Goal: Task Accomplishment & Management: Use online tool/utility

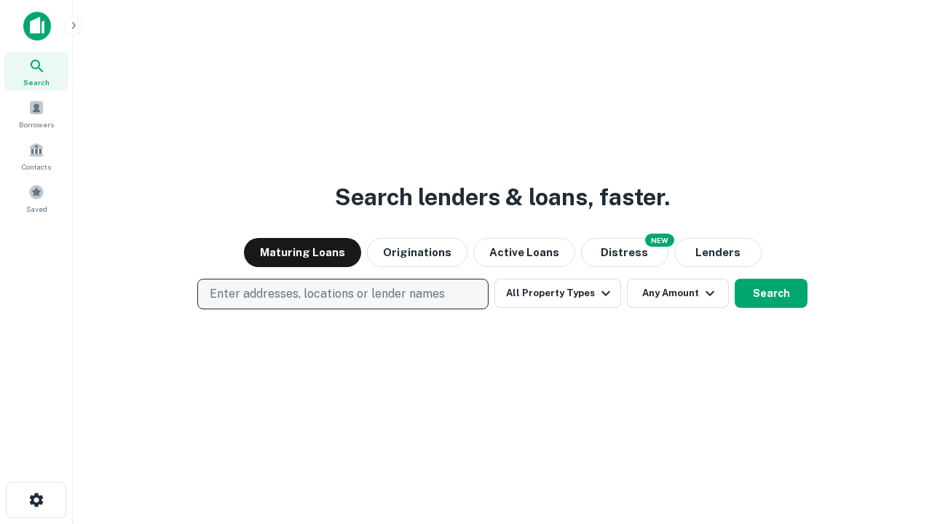
click at [342, 294] on p "Enter addresses, locations or lender names" at bounding box center [327, 294] width 235 height 17
type input "**********"
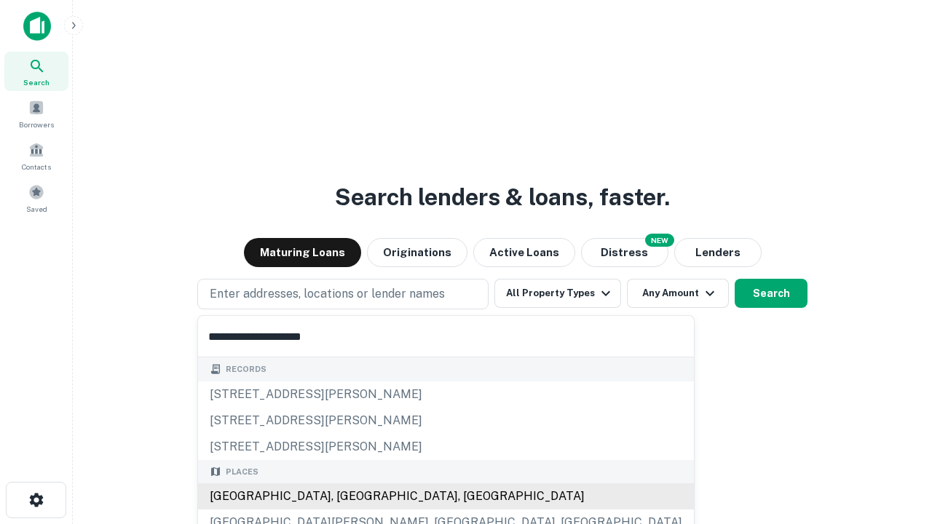
click at [348, 497] on div "Santa Monica, CA, USA" at bounding box center [446, 497] width 496 height 26
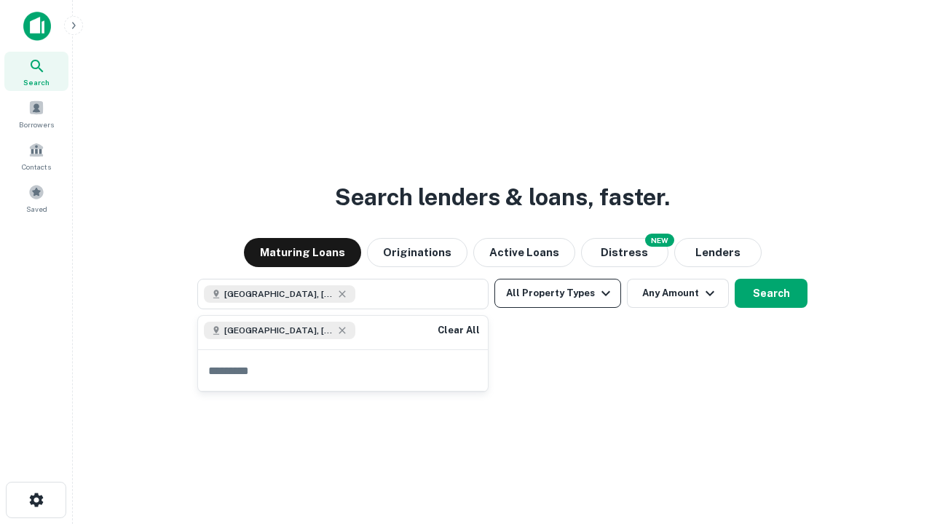
click at [558, 294] on button "All Property Types" at bounding box center [558, 293] width 127 height 29
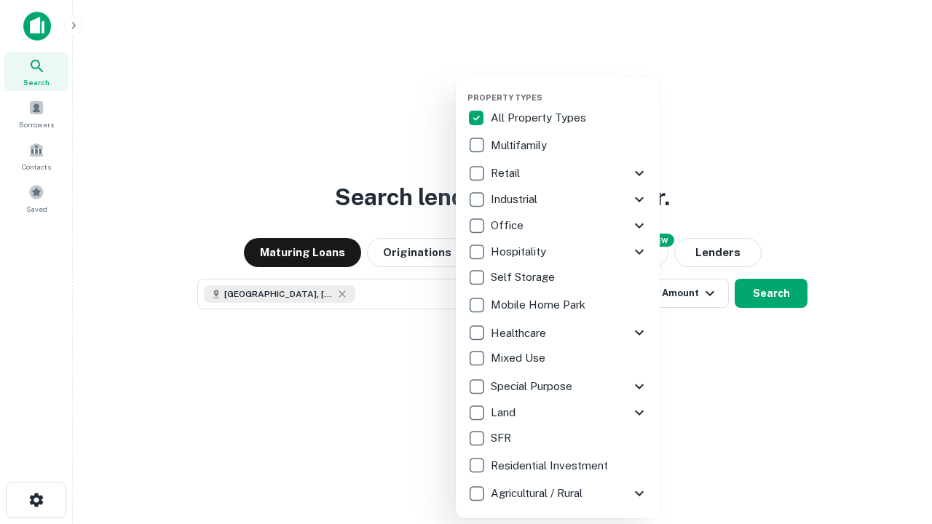
click at [570, 88] on button "button" at bounding box center [570, 88] width 204 height 1
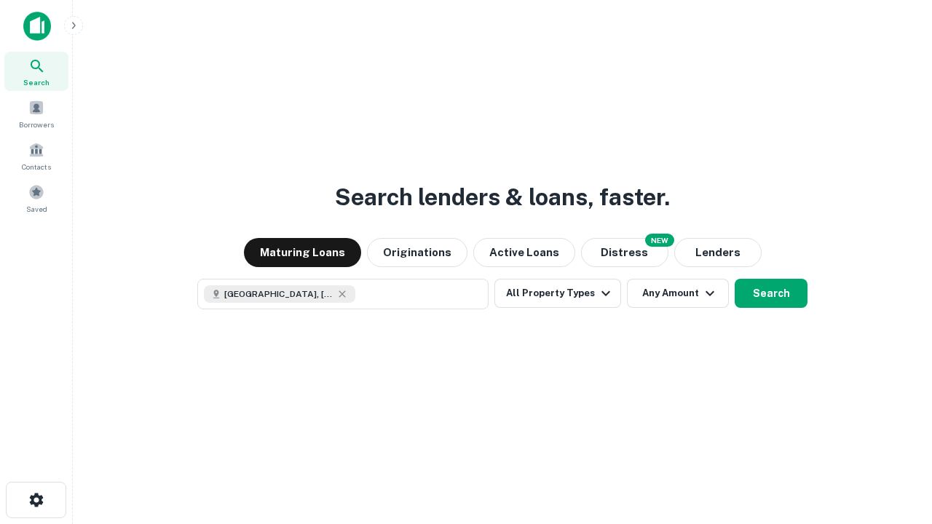
scroll to position [23, 0]
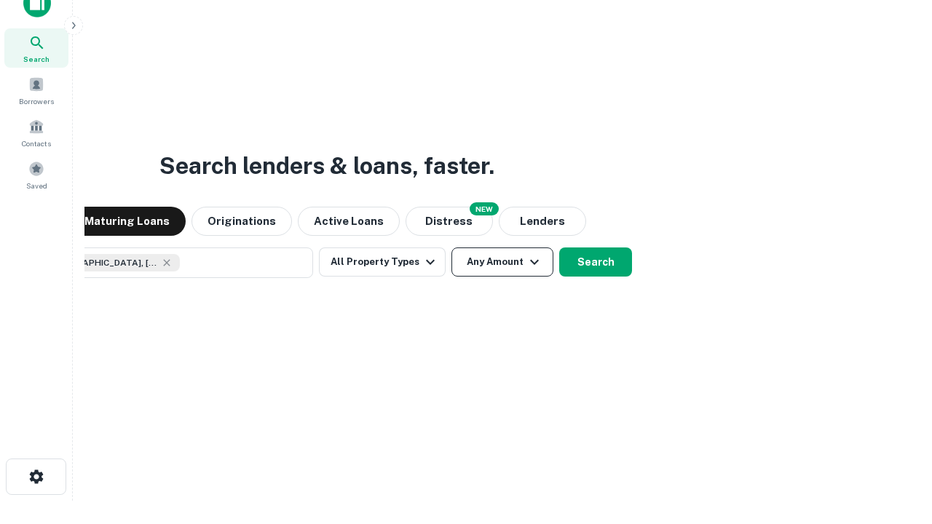
click at [452, 248] on button "Any Amount" at bounding box center [503, 262] width 102 height 29
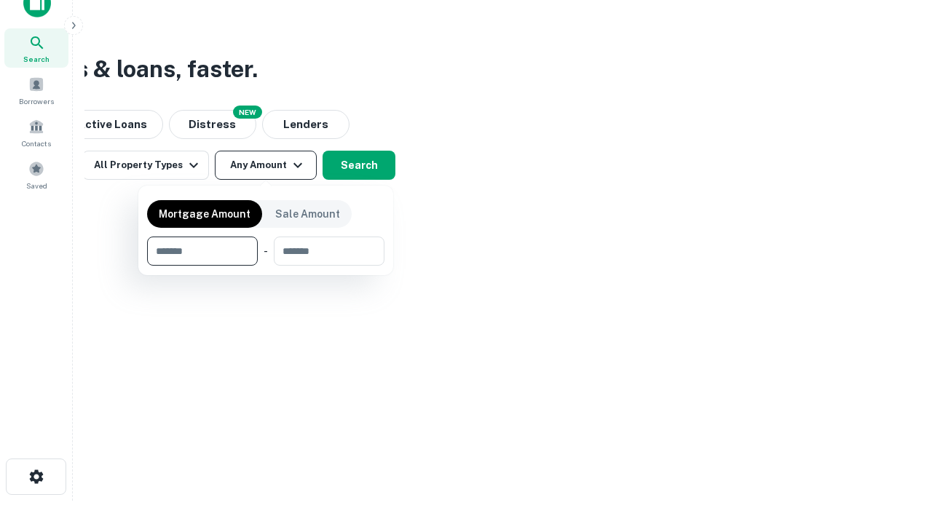
type input "*******"
click at [266, 266] on button "button" at bounding box center [265, 266] width 237 height 1
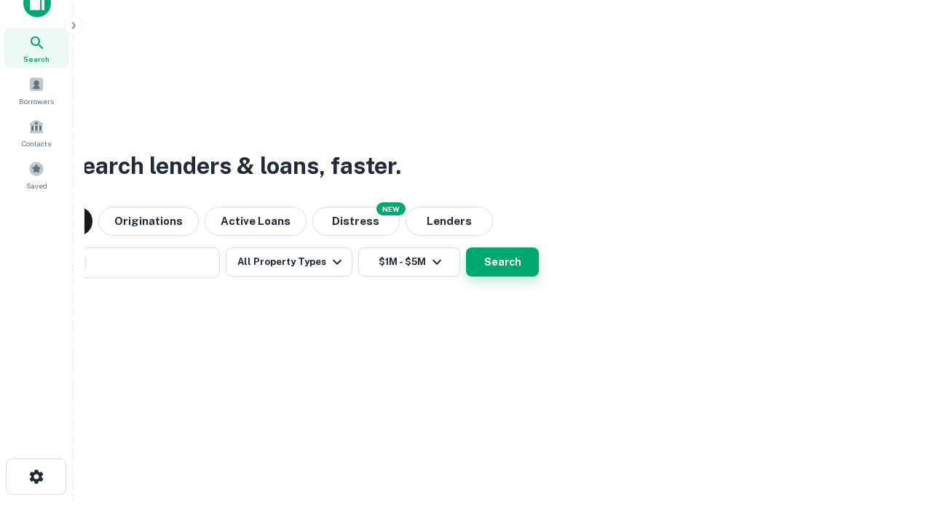
click at [466, 248] on button "Search" at bounding box center [502, 262] width 73 height 29
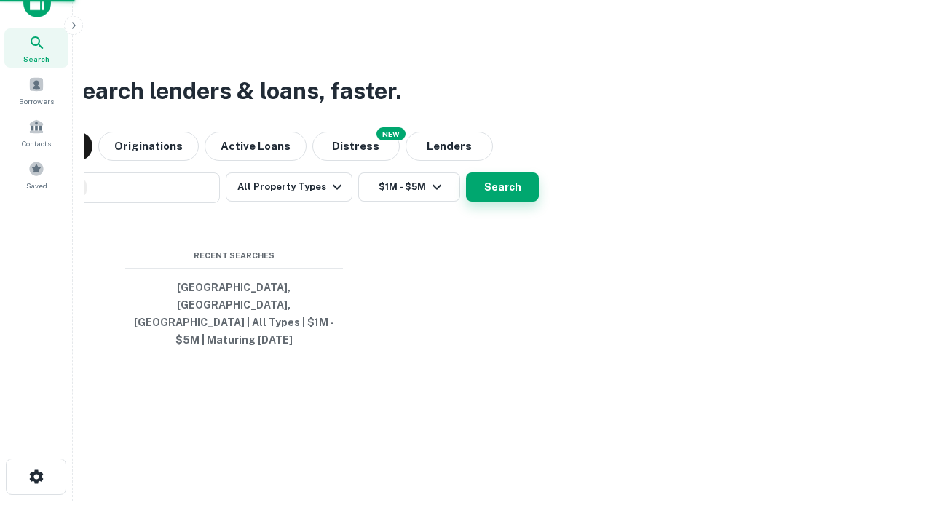
scroll to position [47, 412]
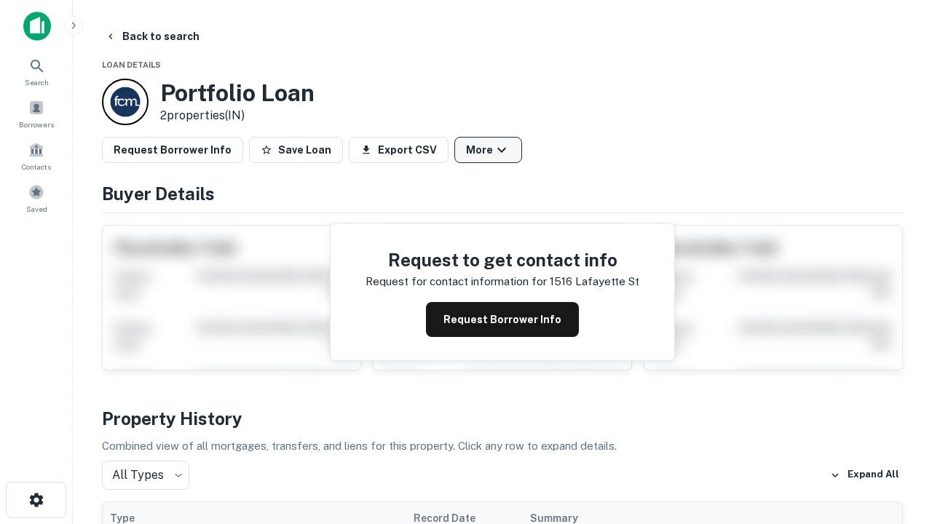
click at [488, 150] on button "More" at bounding box center [489, 150] width 68 height 26
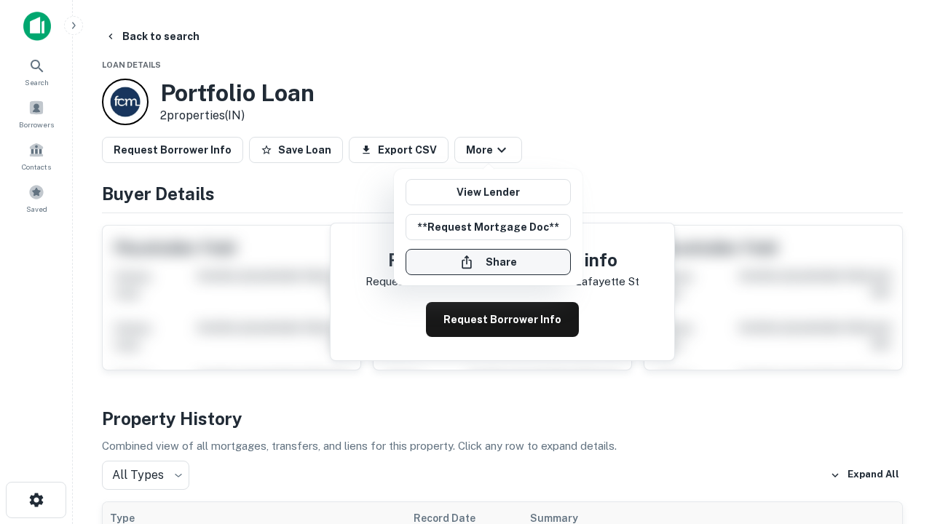
click at [488, 262] on button "Share" at bounding box center [488, 262] width 165 height 26
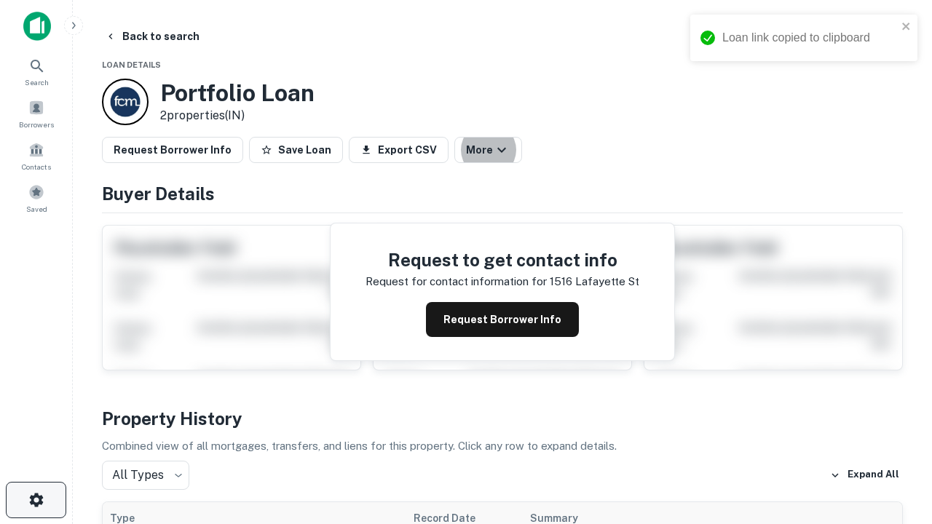
click at [36, 500] on icon "button" at bounding box center [36, 500] width 17 height 17
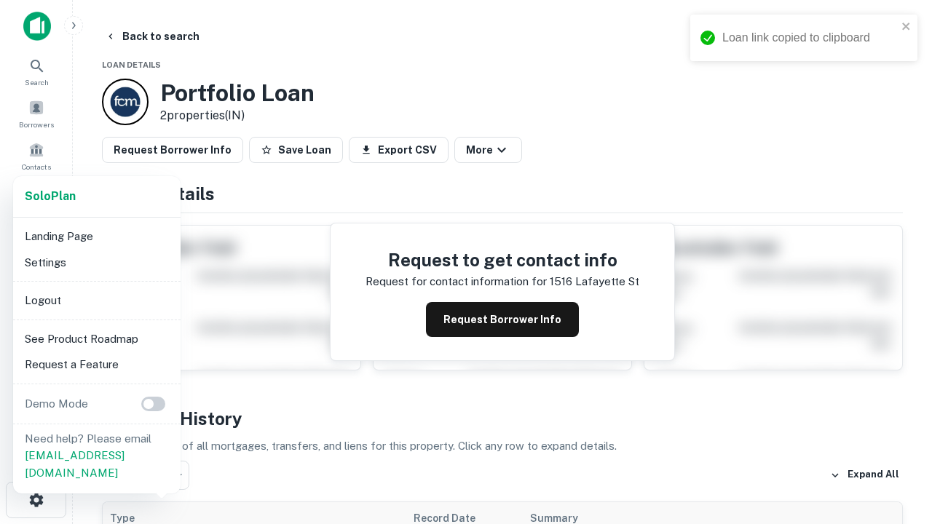
click at [96, 300] on li "Logout" at bounding box center [97, 301] width 156 height 26
